Goal: Navigation & Orientation: Find specific page/section

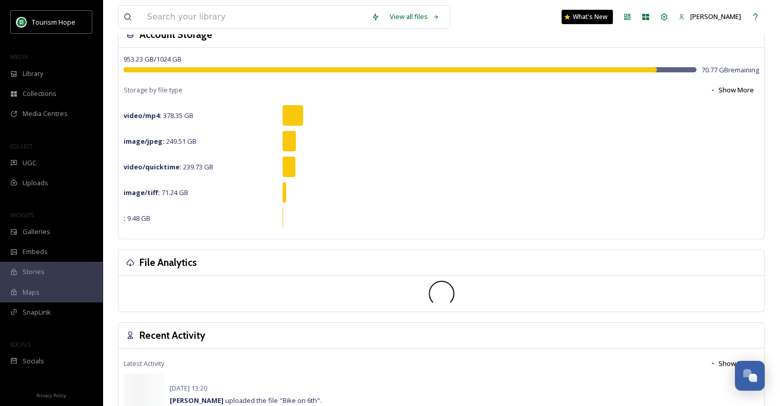
scroll to position [205, 0]
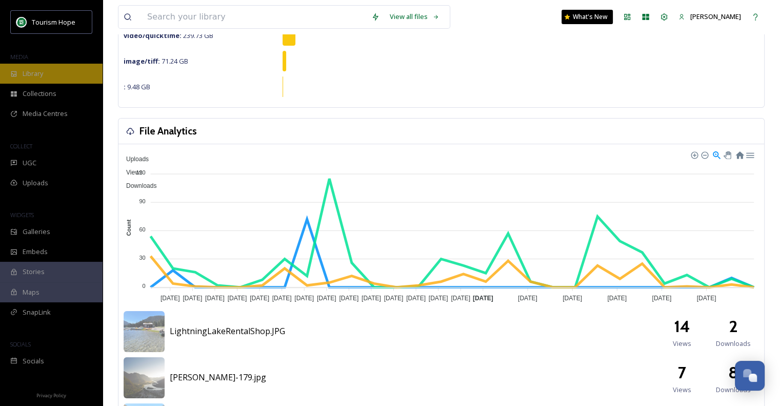
click at [49, 68] on div "Library" at bounding box center [51, 74] width 103 height 20
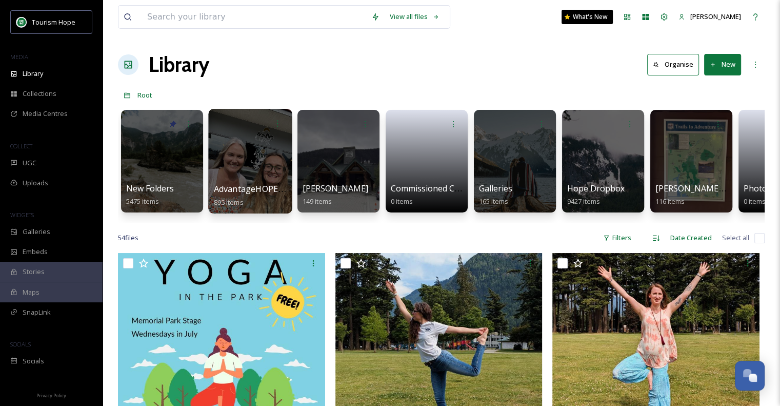
click at [244, 164] on div at bounding box center [250, 161] width 84 height 105
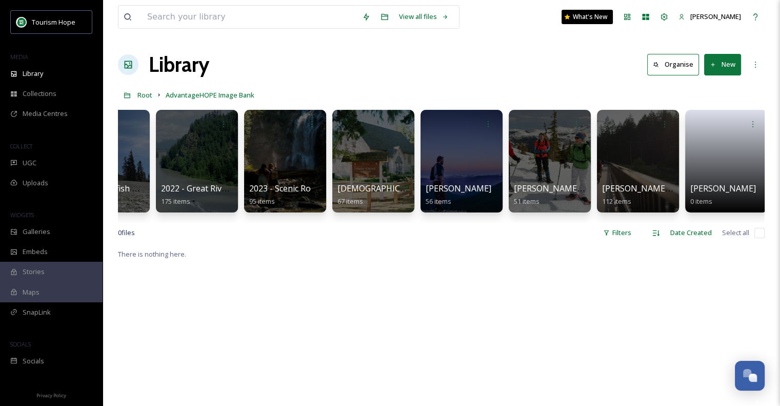
scroll to position [0, 147]
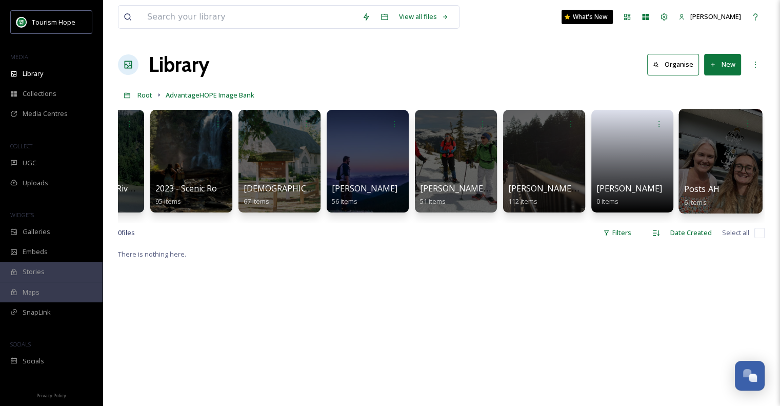
click at [697, 162] on div at bounding box center [721, 161] width 84 height 105
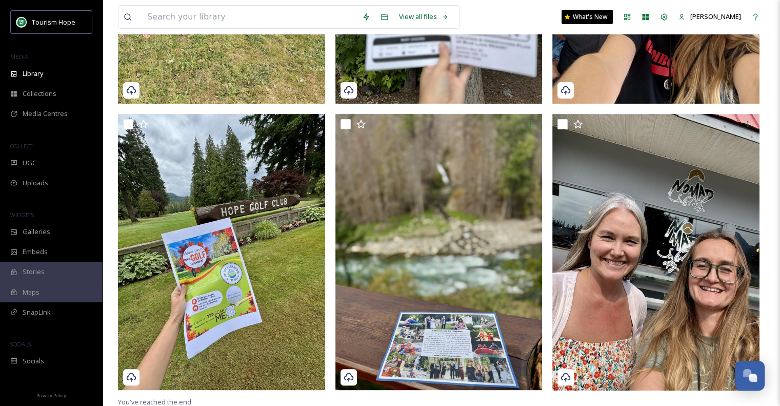
scroll to position [314, 0]
